Goal: Find contact information: Find contact information

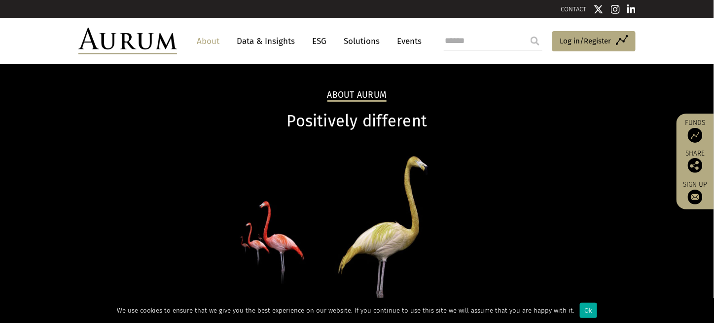
click at [212, 38] on link "About" at bounding box center [208, 41] width 33 height 18
click at [570, 8] on link "CONTACT" at bounding box center [574, 8] width 26 height 7
